Goal: Task Accomplishment & Management: Manage account settings

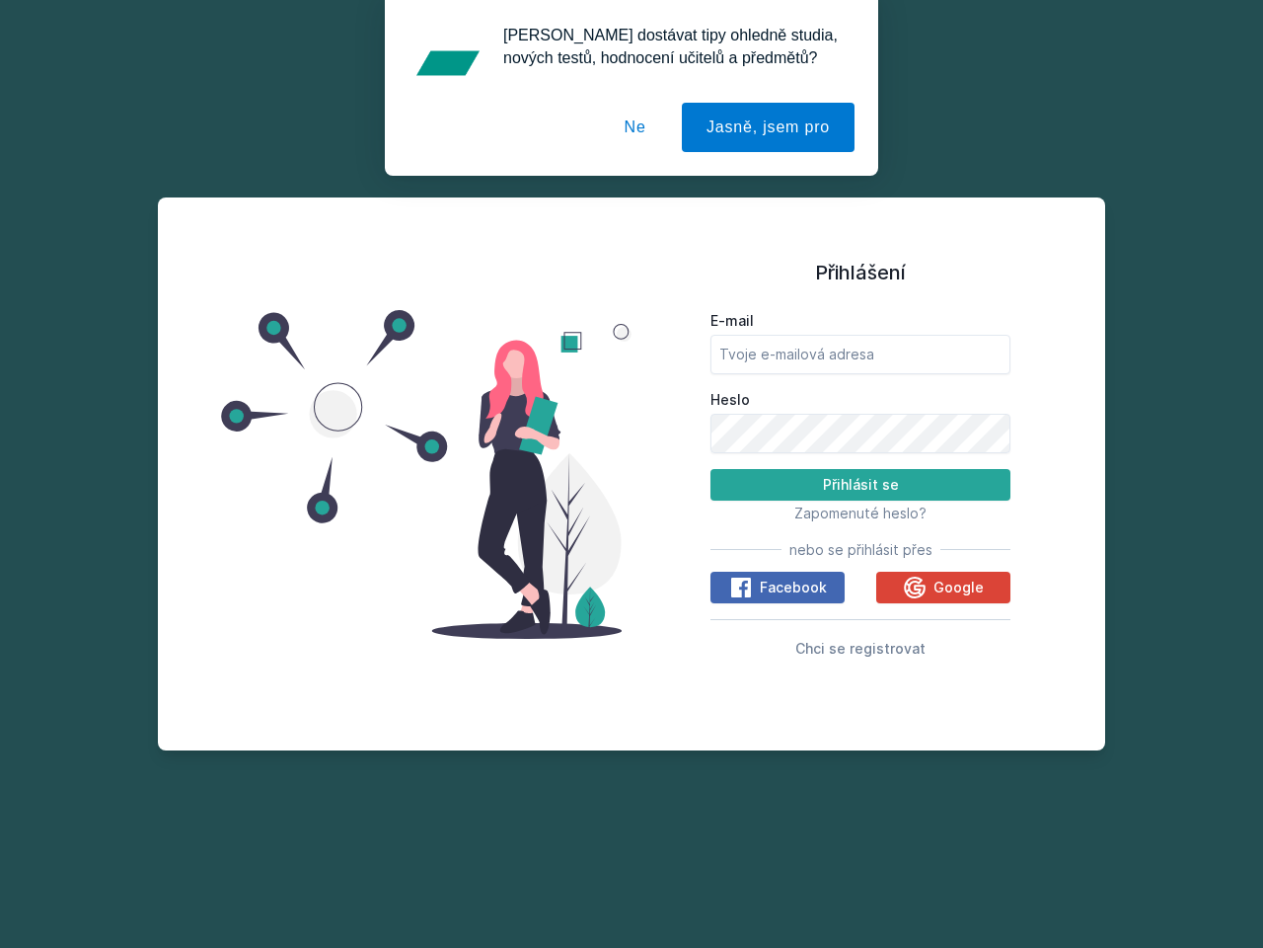
click at [861, 512] on span "Zapomenuté heslo?" at bounding box center [861, 512] width 132 height 17
click at [778, 587] on span "Facebook" at bounding box center [793, 587] width 67 height 20
click at [742, 587] on icon at bounding box center [741, 587] width 24 height 24
click at [944, 587] on span "Google" at bounding box center [959, 587] width 50 height 20
click at [917, 587] on icon at bounding box center [915, 586] width 22 height 22
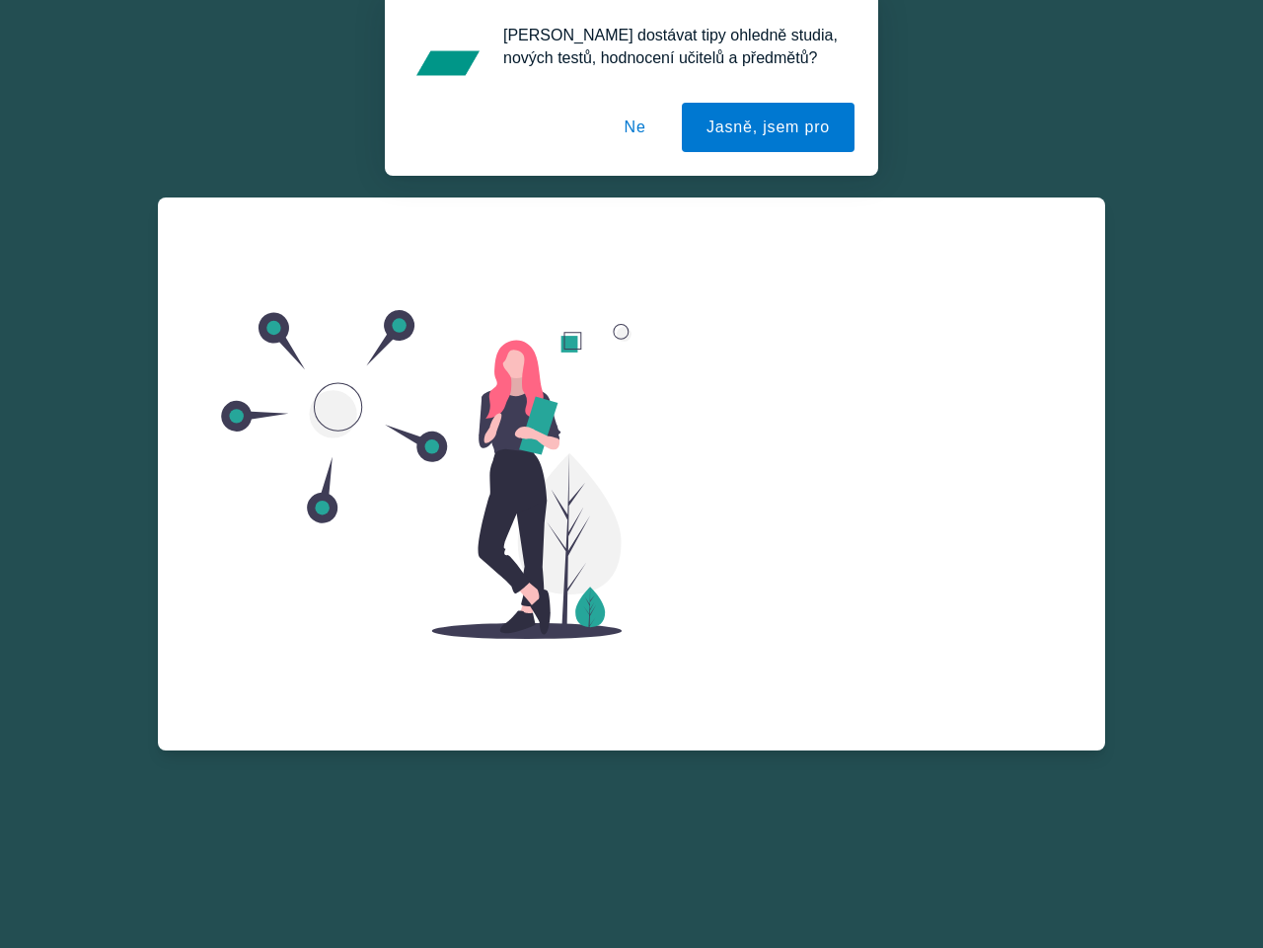
click at [771, 127] on button "Jasně, jsem pro" at bounding box center [768, 127] width 173 height 49
